Goal: Obtain resource: Obtain resource

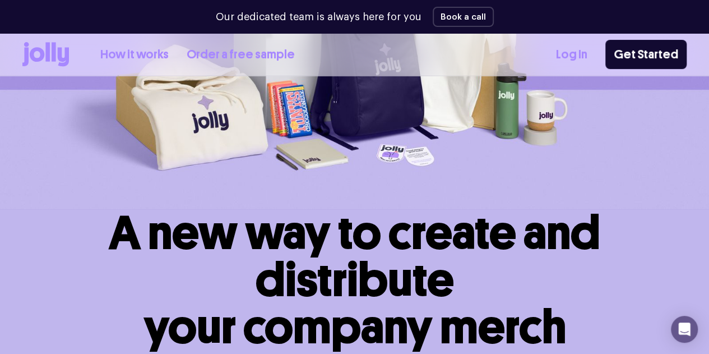
scroll to position [198, 0]
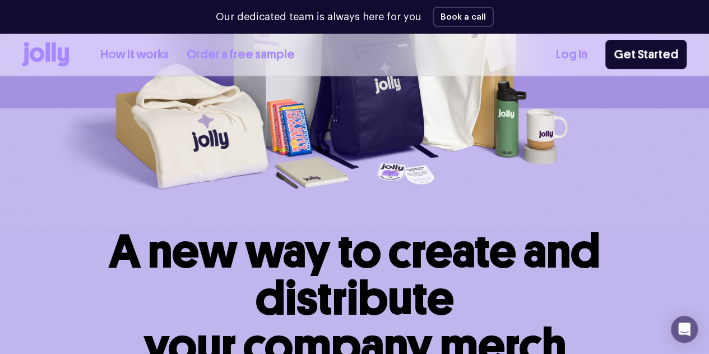
click at [154, 58] on link "How it works" at bounding box center [134, 54] width 68 height 18
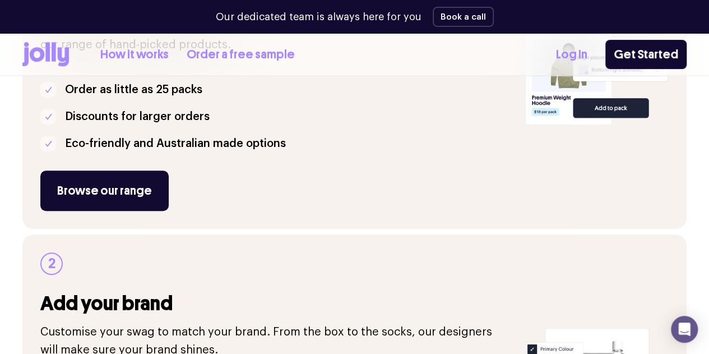
scroll to position [295, 0]
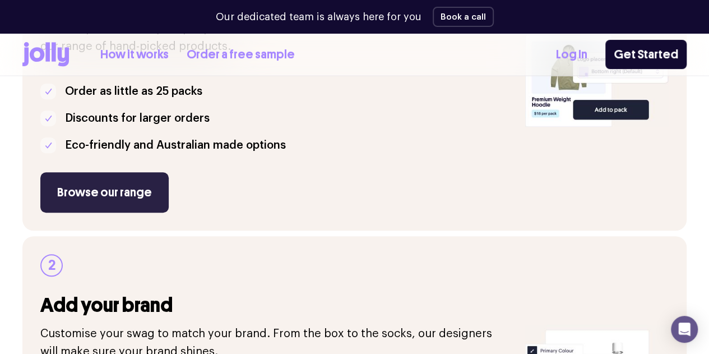
click at [136, 212] on link "Browse our range" at bounding box center [104, 192] width 128 height 40
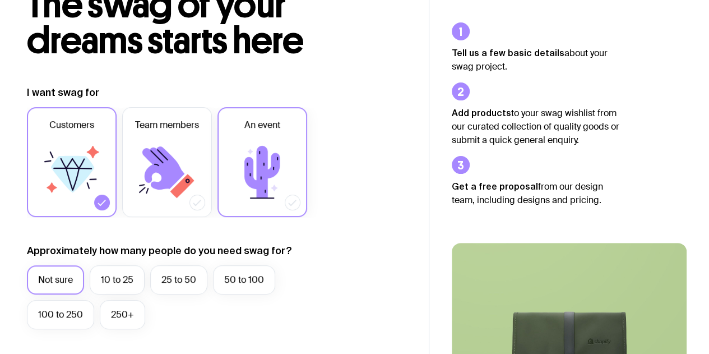
click at [274, 179] on icon at bounding box center [262, 171] width 67 height 67
click at [0, 0] on input "An event" at bounding box center [0, 0] width 0 height 0
click at [92, 200] on icon at bounding box center [71, 171] width 67 height 67
click at [0, 0] on input "Customers" at bounding box center [0, 0] width 0 height 0
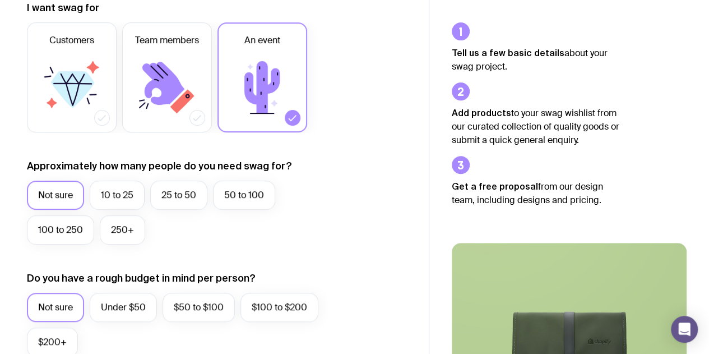
scroll to position [171, 0]
click at [67, 226] on label "100 to 250" at bounding box center [60, 229] width 67 height 29
click at [0, 0] on input "100 to 250" at bounding box center [0, 0] width 0 height 0
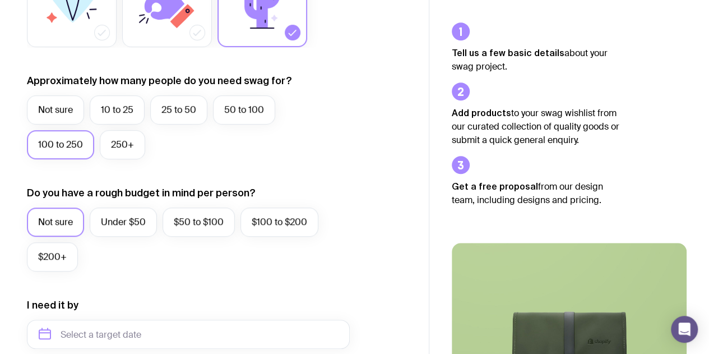
scroll to position [256, 0]
click at [293, 219] on label "$100 to $200" at bounding box center [279, 221] width 78 height 29
click at [0, 0] on input "$100 to $200" at bounding box center [0, 0] width 0 height 0
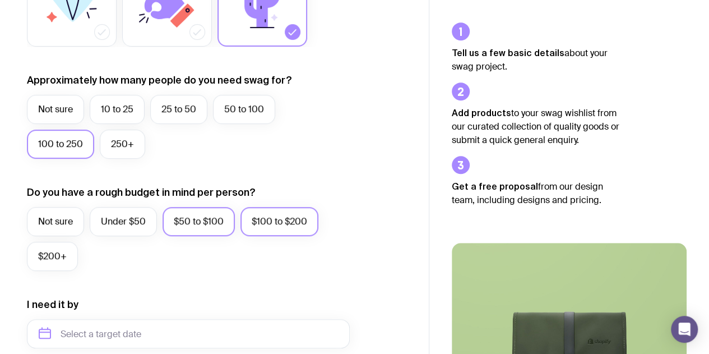
click at [223, 224] on label "$50 to $100" at bounding box center [199, 221] width 72 height 29
click at [0, 0] on input "$50 to $100" at bounding box center [0, 0] width 0 height 0
click at [272, 215] on label "$100 to $200" at bounding box center [279, 221] width 78 height 29
click at [0, 0] on input "$100 to $200" at bounding box center [0, 0] width 0 height 0
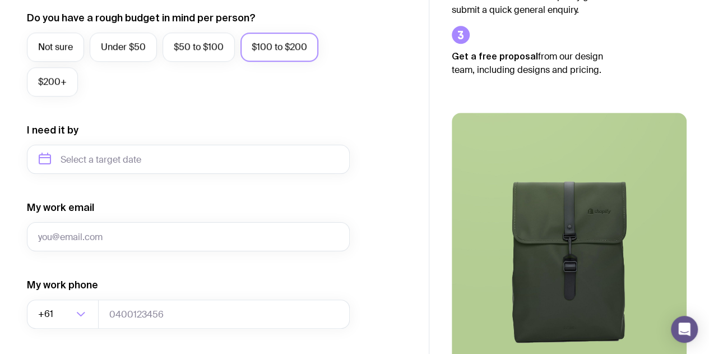
scroll to position [0, 0]
